Goal: Navigation & Orientation: Find specific page/section

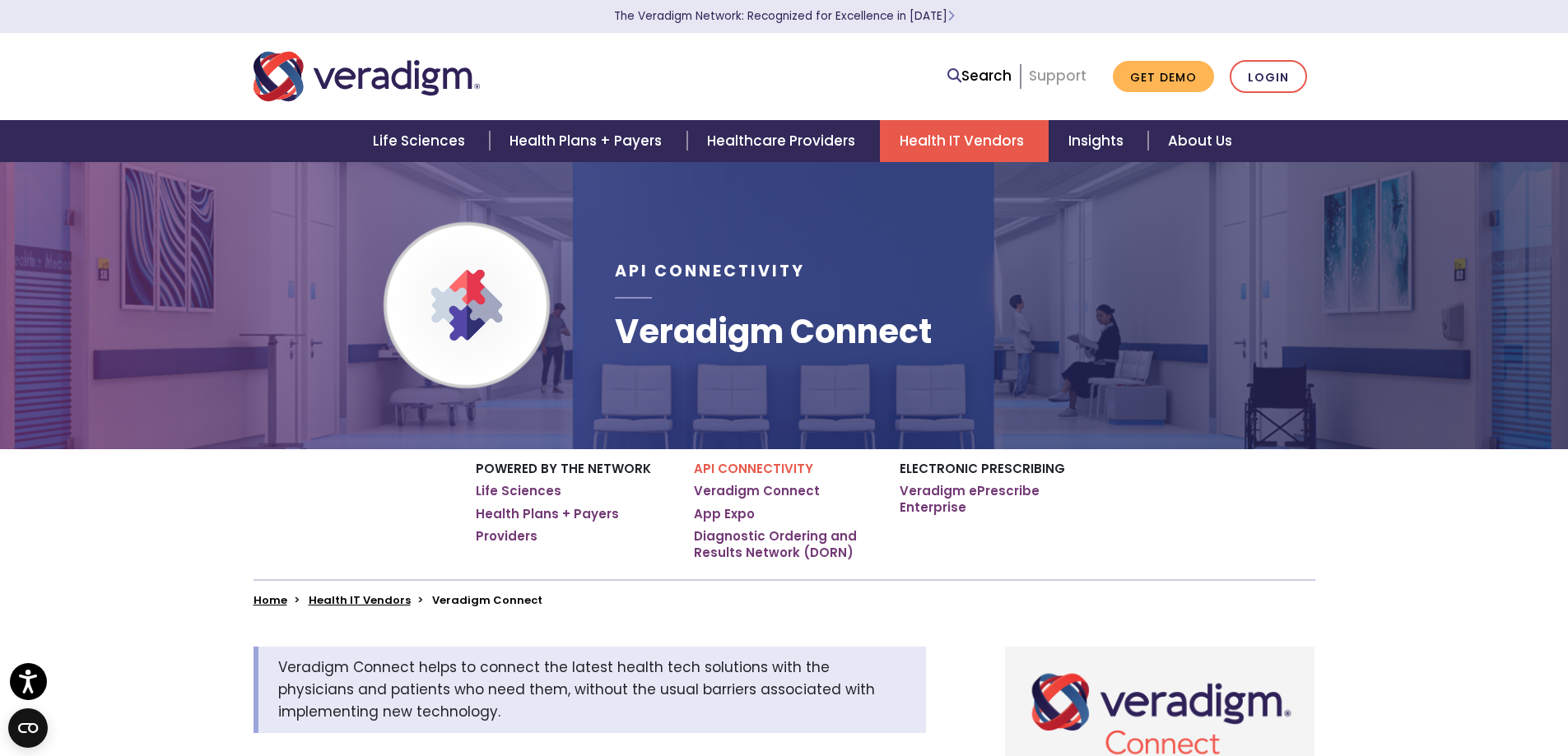
click at [1072, 76] on link "Support" at bounding box center [1057, 76] width 57 height 19
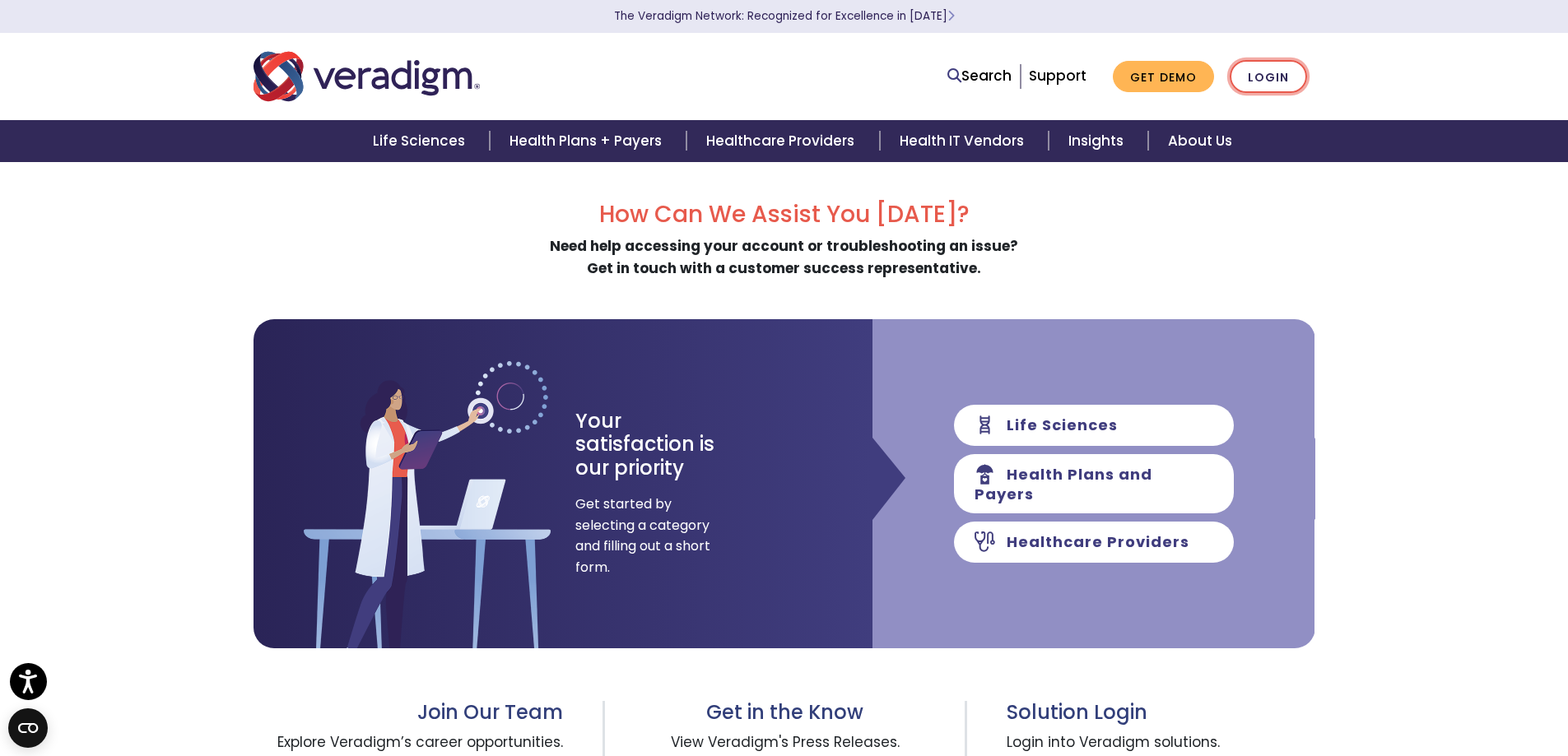
click at [1277, 69] on link "Login" at bounding box center [1269, 77] width 77 height 33
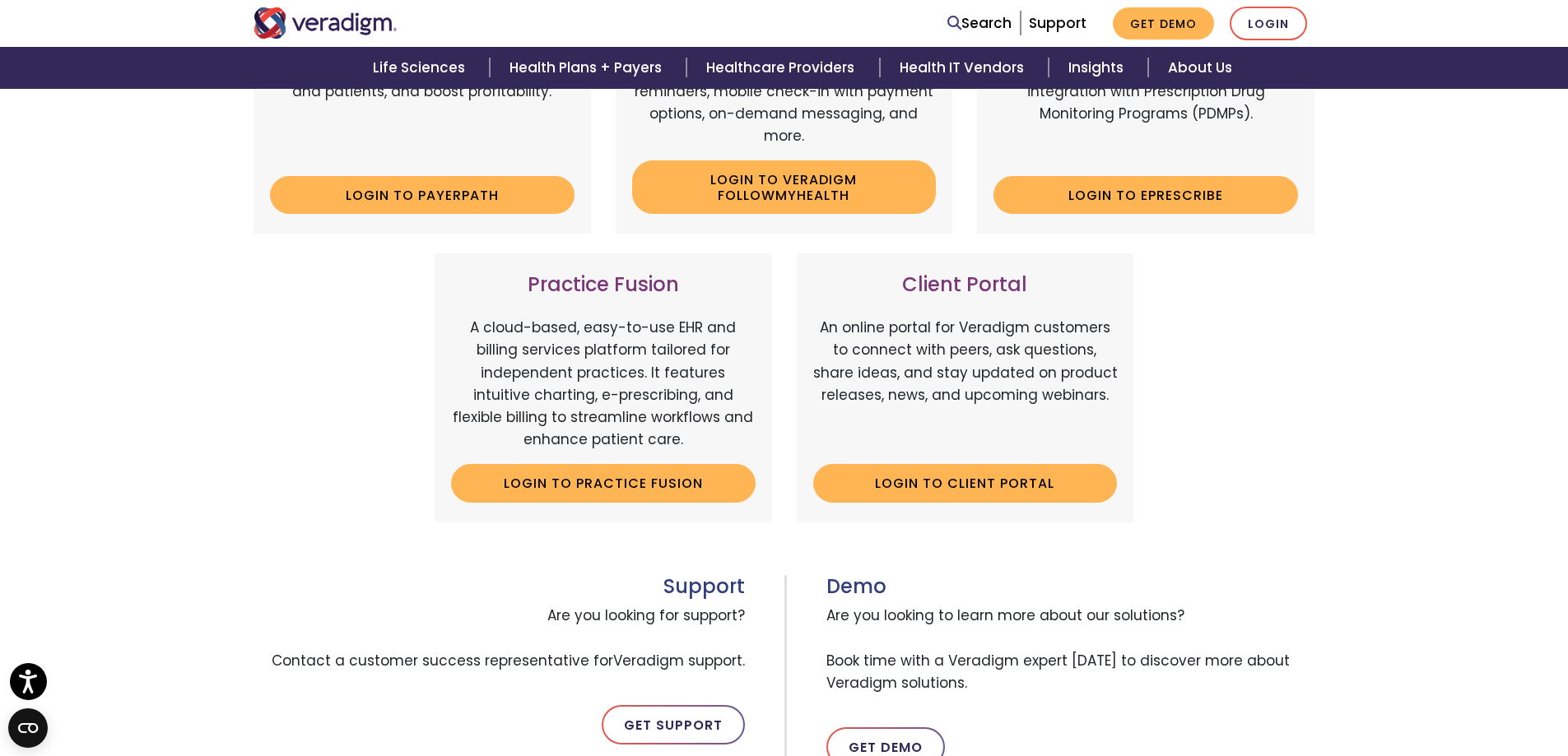
scroll to position [494, 0]
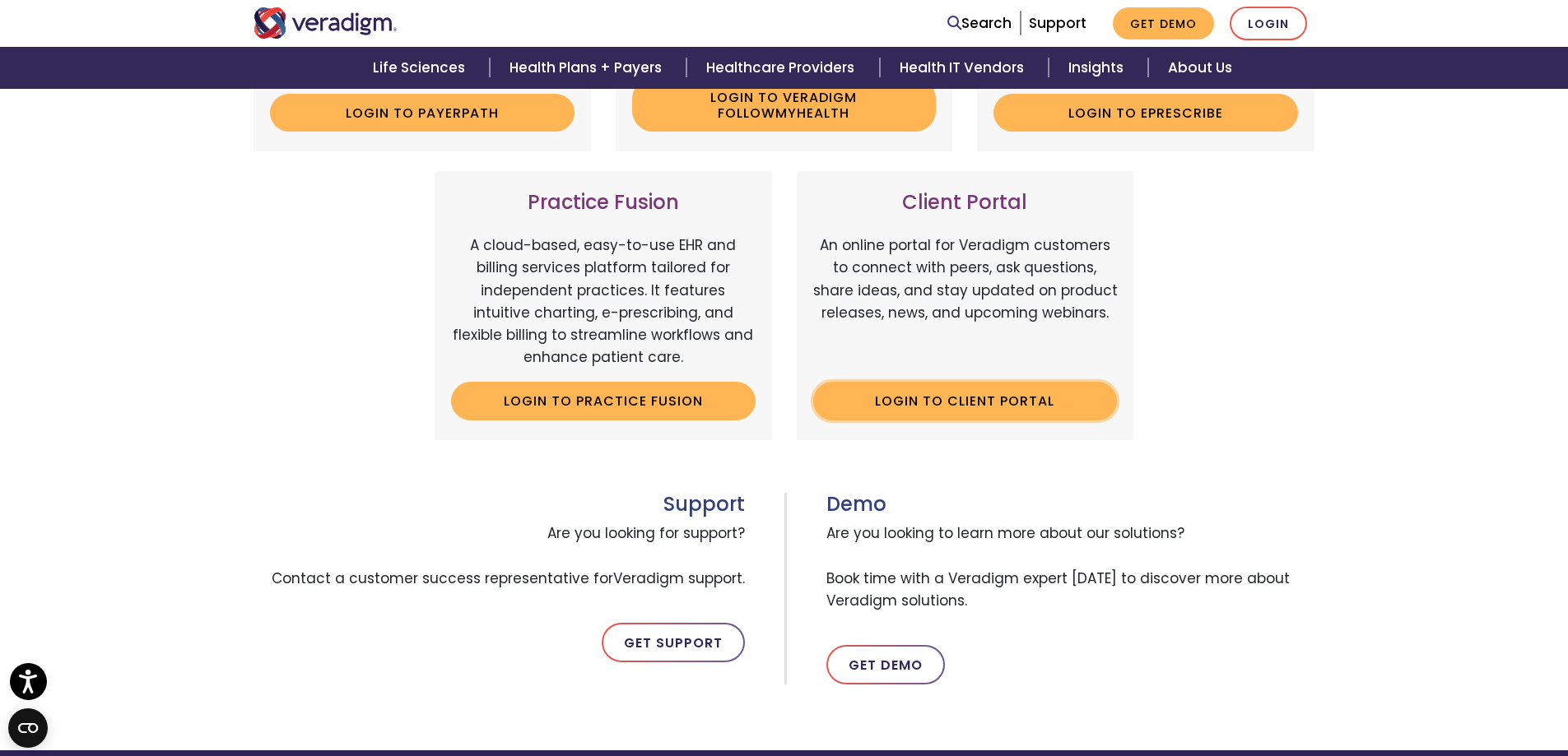
click at [981, 399] on link "Login to Client Portal" at bounding box center [966, 400] width 305 height 38
